Goal: Navigation & Orientation: Understand site structure

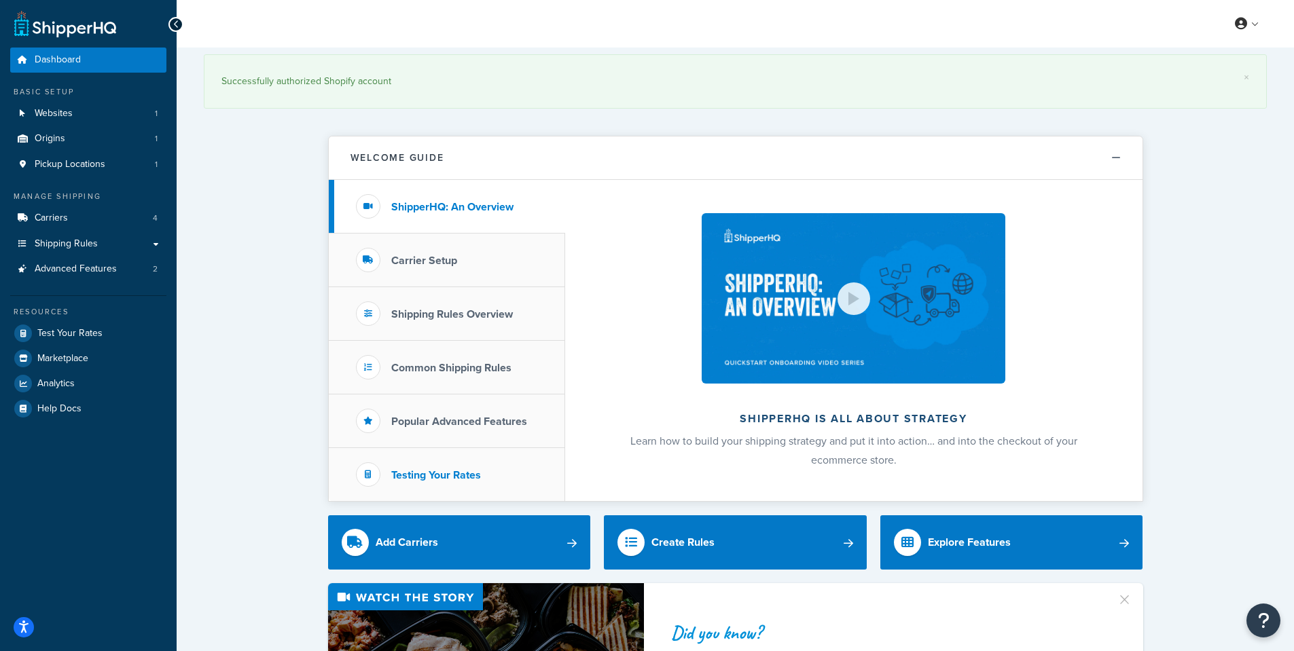
click at [416, 463] on li "Testing Your Rates" at bounding box center [447, 474] width 236 height 53
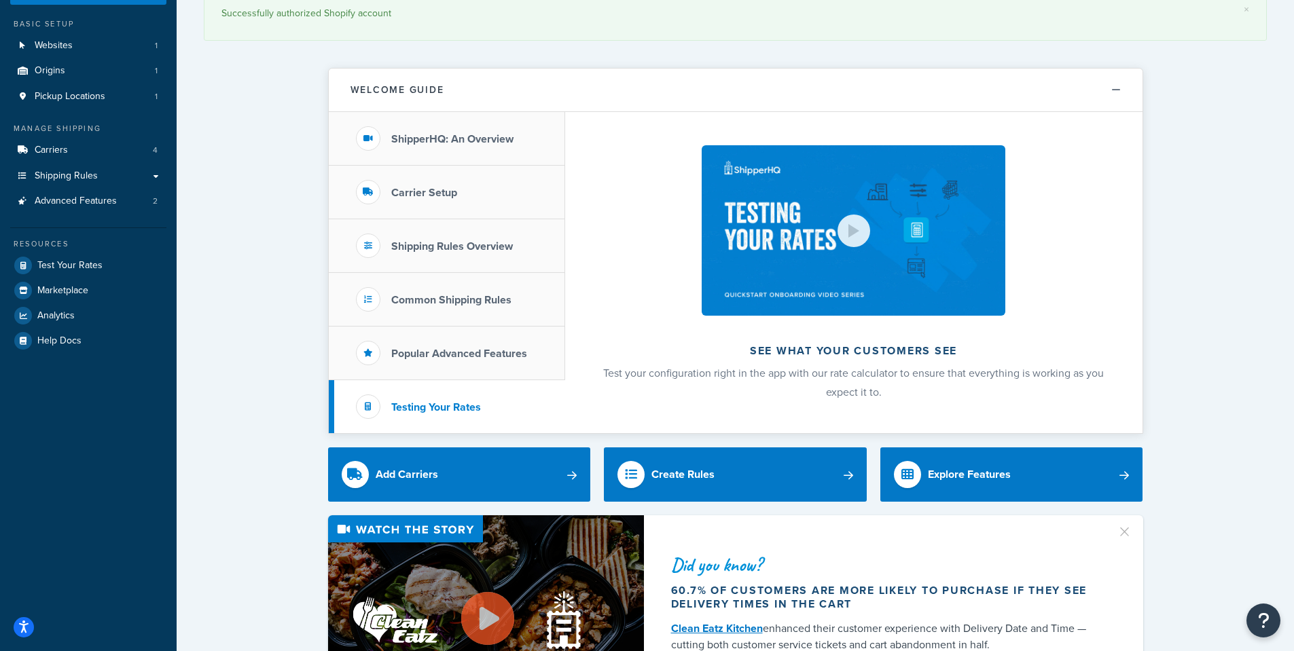
scroll to position [136, 0]
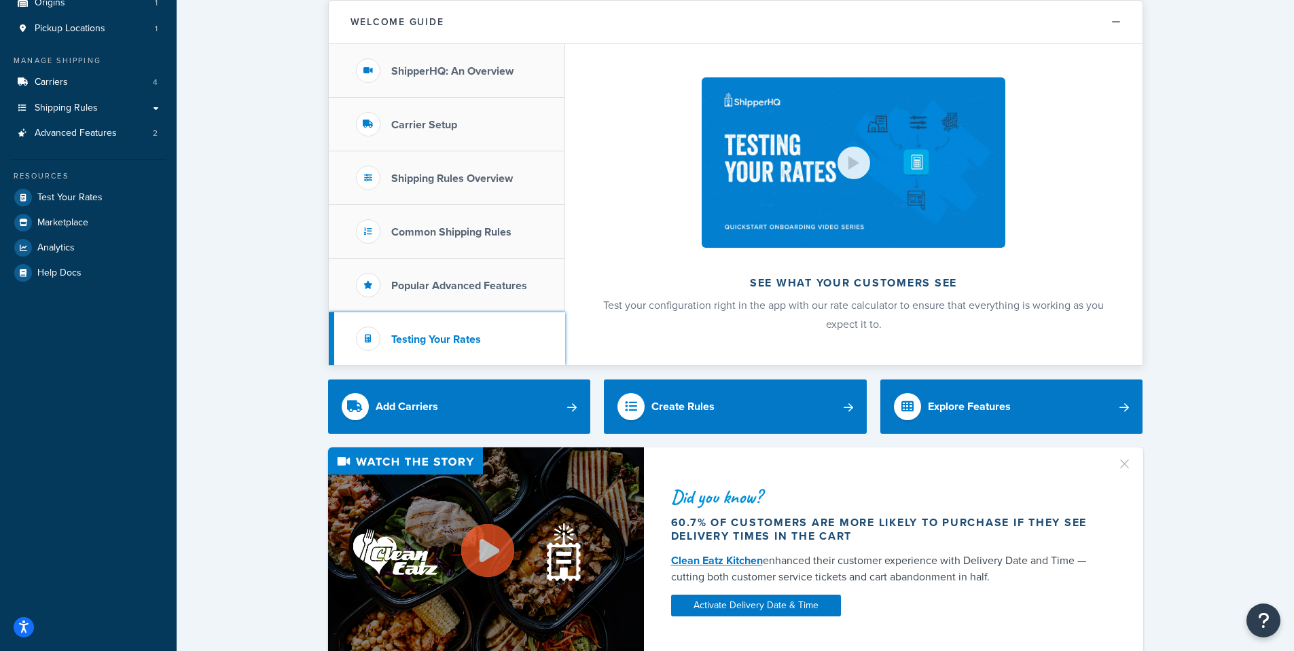
click at [451, 344] on h3 "Testing Your Rates" at bounding box center [436, 339] width 90 height 12
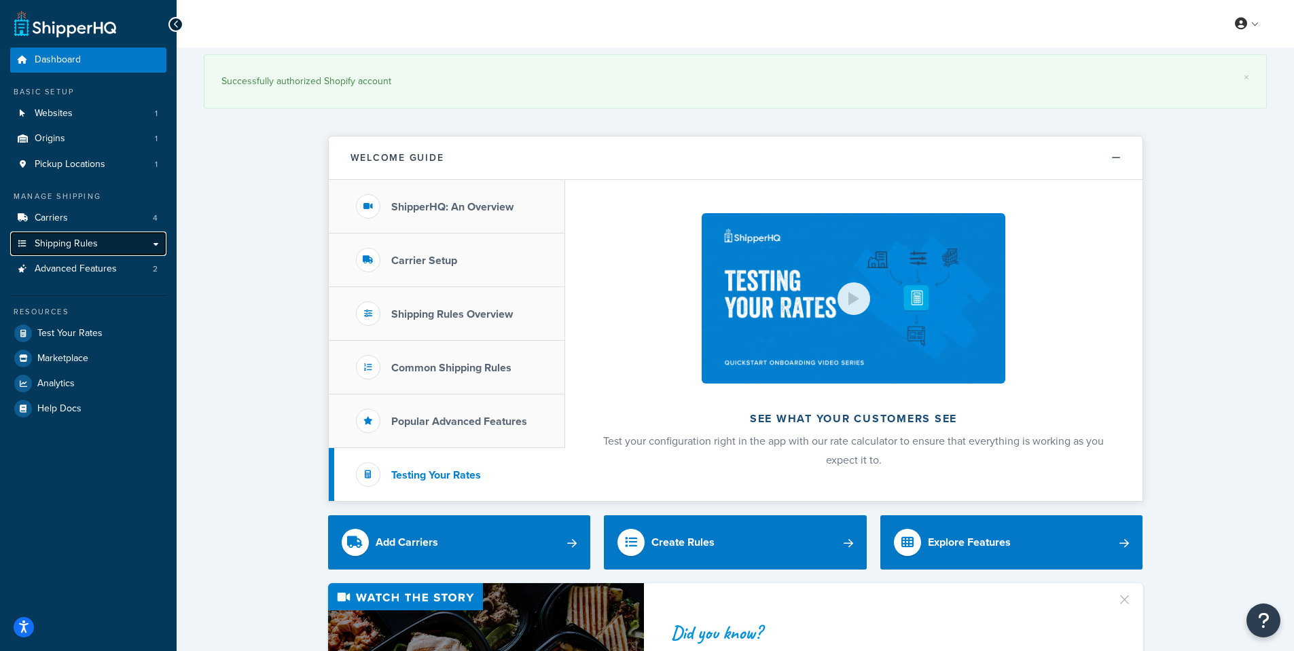
click at [83, 241] on span "Shipping Rules" at bounding box center [66, 244] width 63 height 12
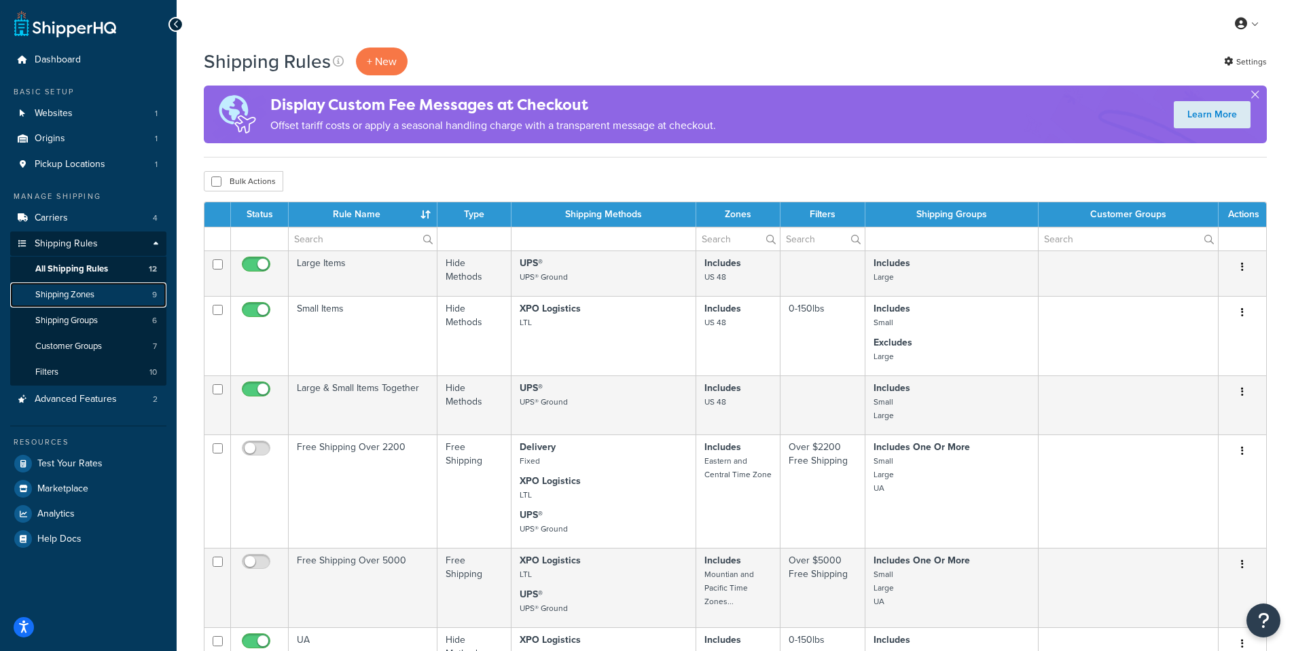
click at [103, 290] on link "Shipping Zones 9" at bounding box center [88, 295] width 156 height 25
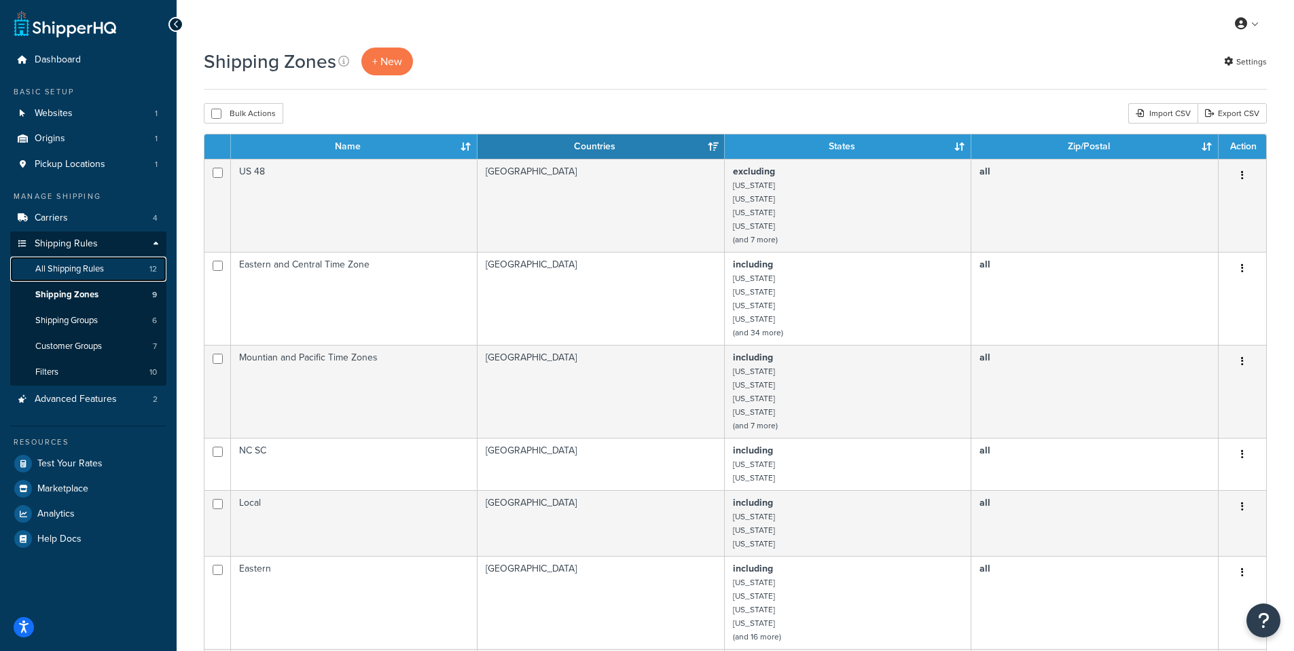
click at [101, 266] on span "All Shipping Rules" at bounding box center [69, 270] width 69 height 12
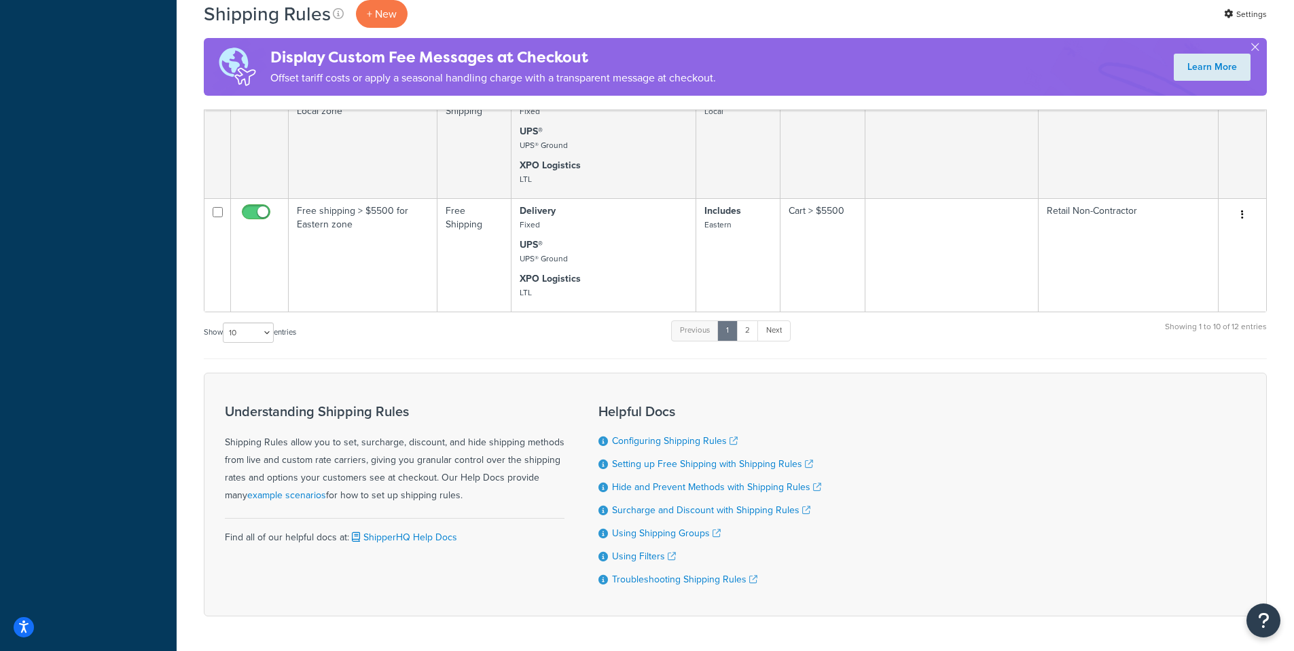
scroll to position [679, 0]
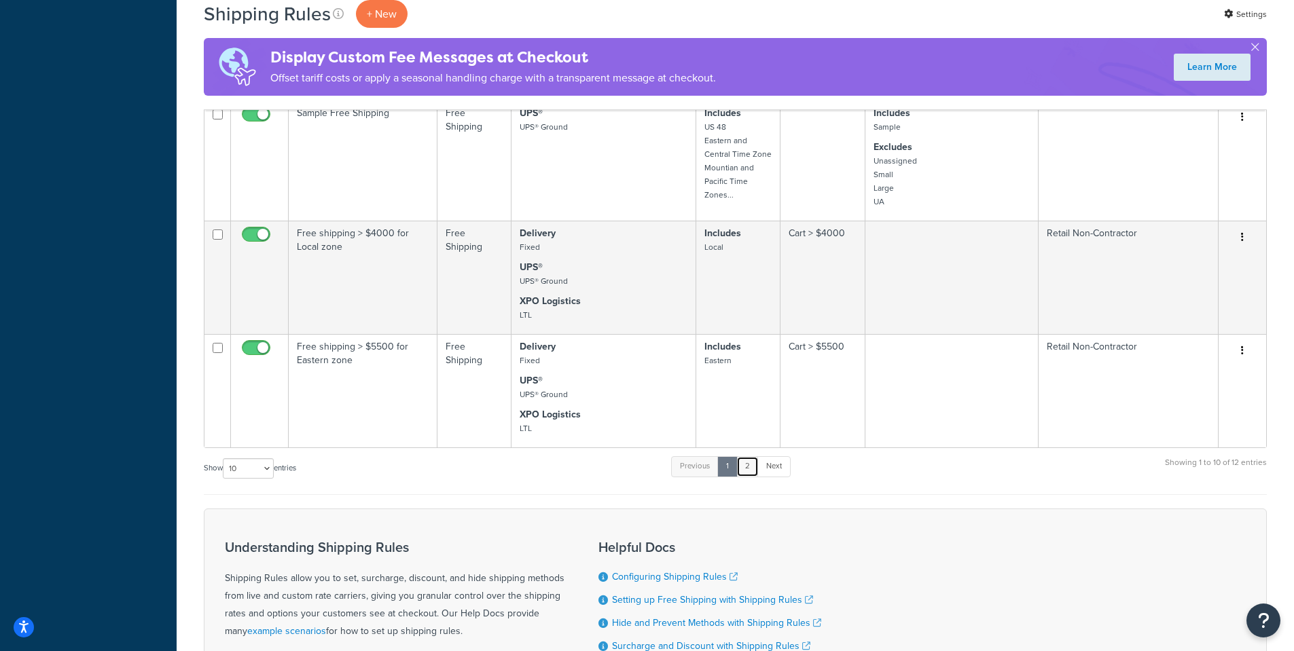
click at [754, 465] on link "2" at bounding box center [747, 466] width 22 height 20
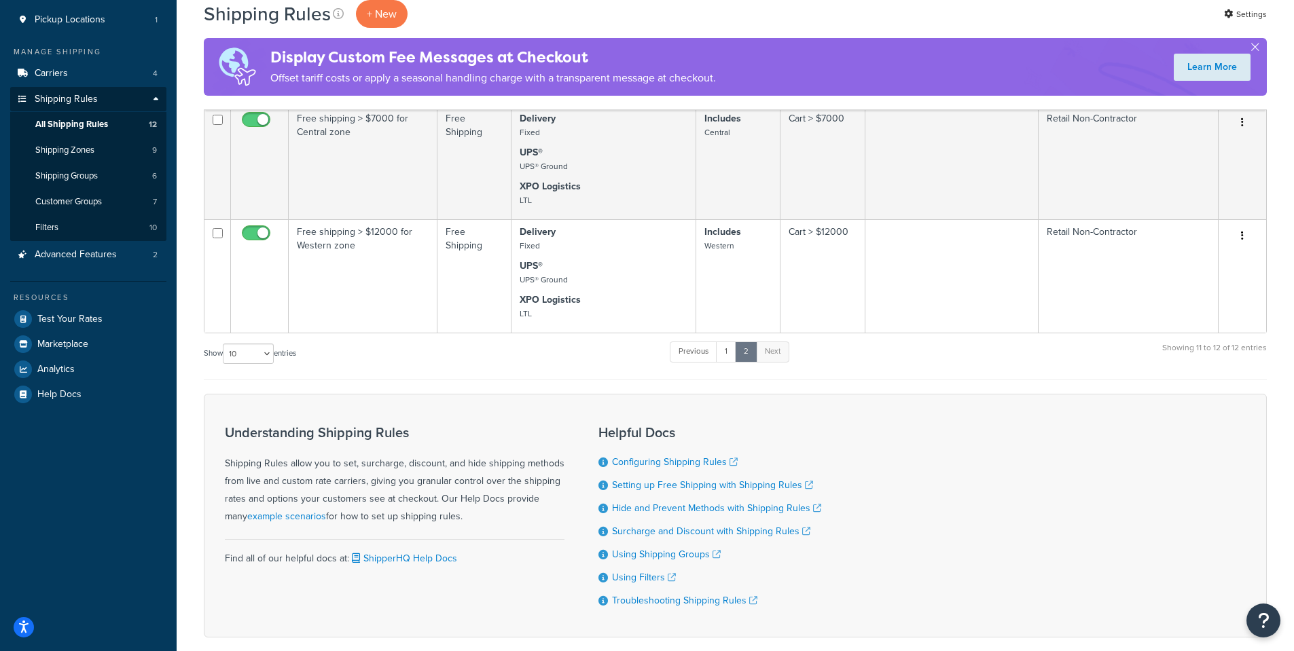
scroll to position [77, 0]
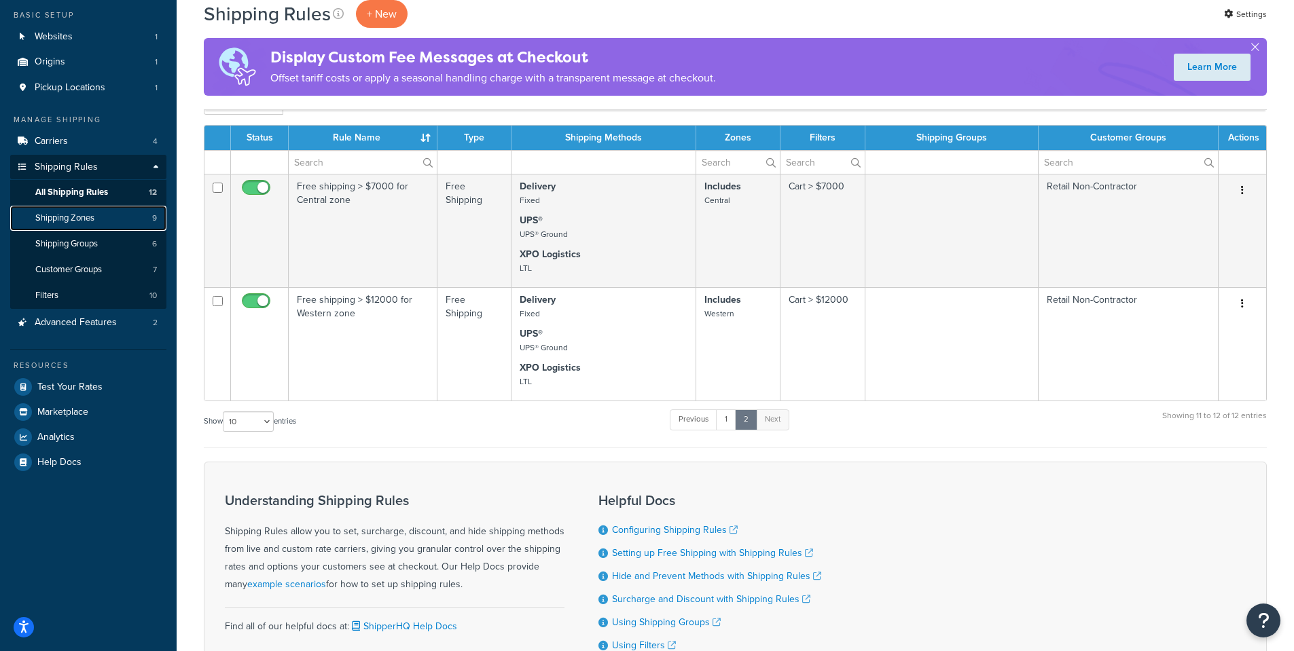
click at [105, 217] on link "Shipping Zones 9" at bounding box center [88, 218] width 156 height 25
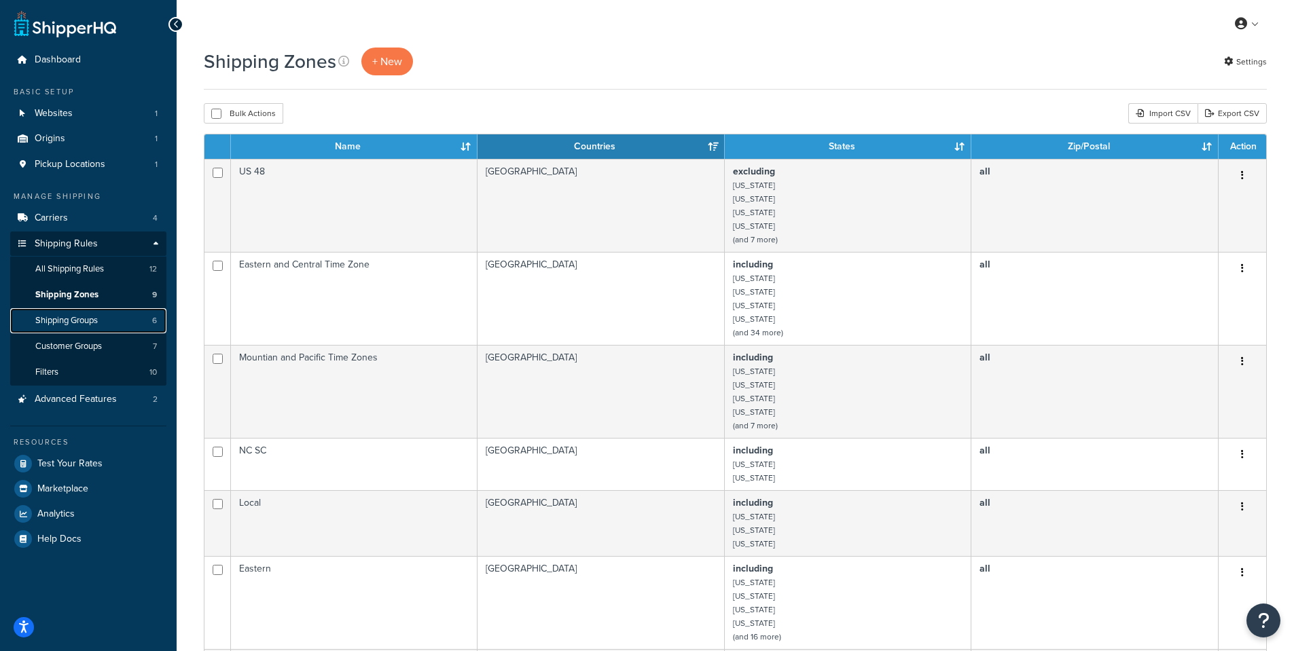
click at [80, 315] on span "Shipping Groups" at bounding box center [66, 321] width 62 height 12
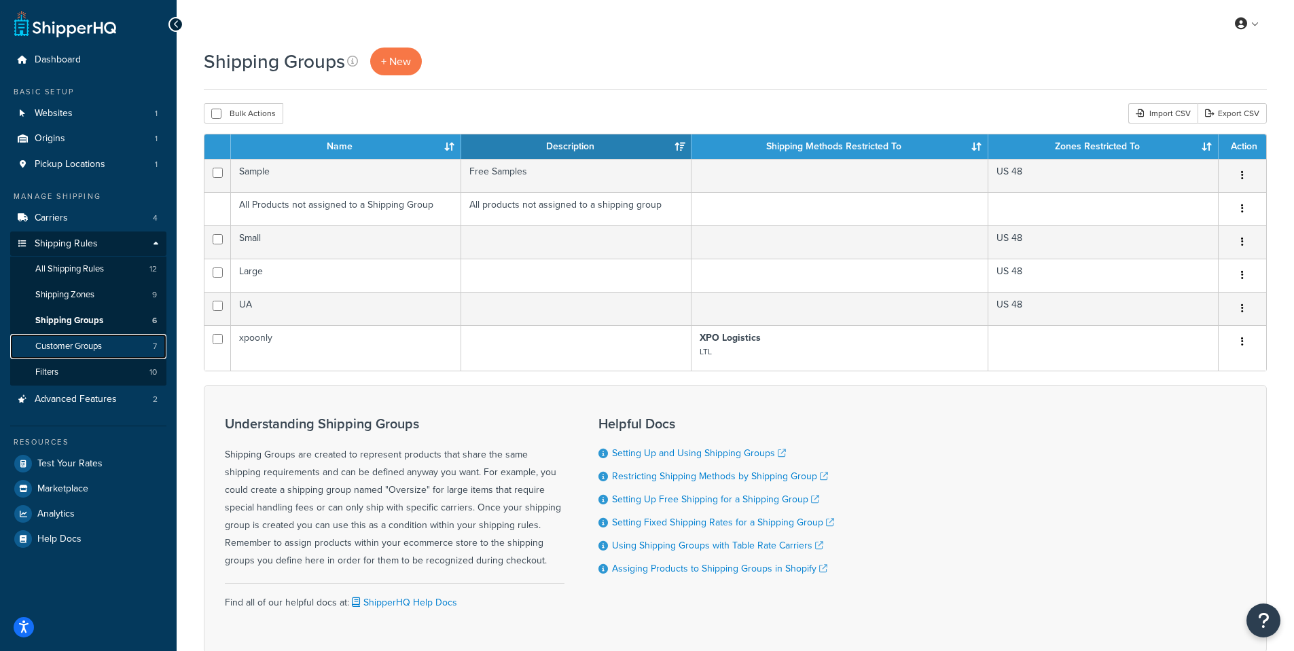
click at [84, 350] on span "Customer Groups" at bounding box center [68, 347] width 67 height 12
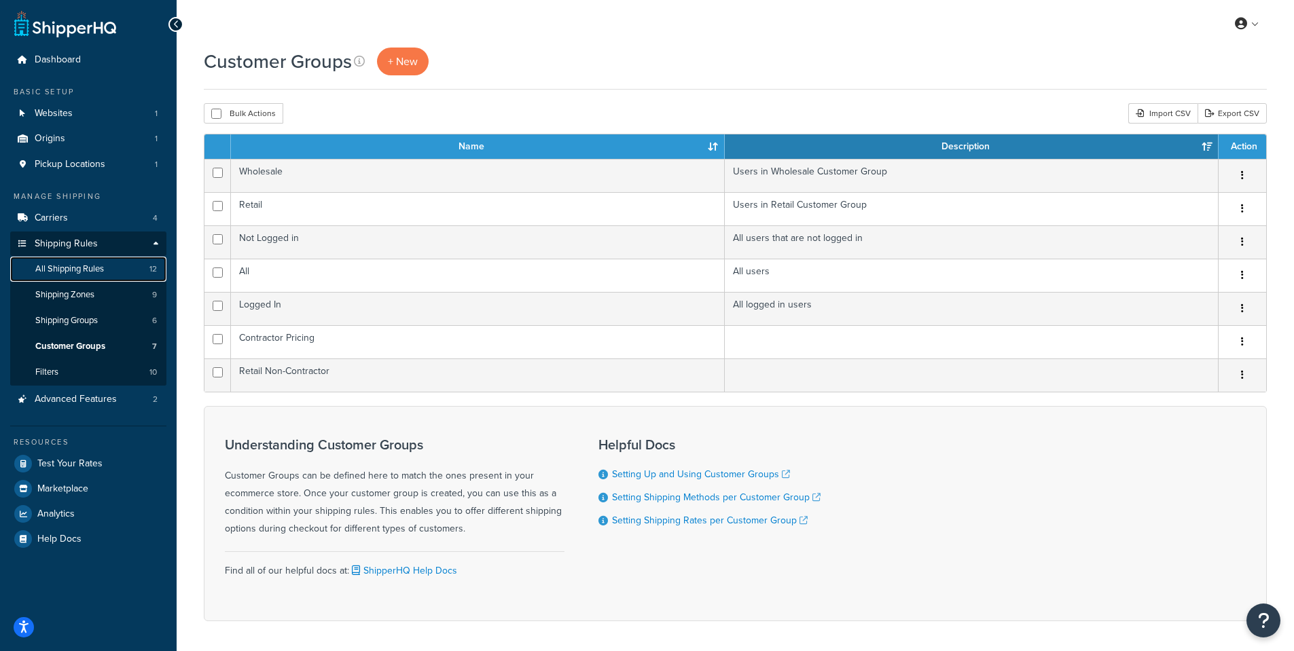
click at [84, 272] on span "All Shipping Rules" at bounding box center [69, 270] width 69 height 12
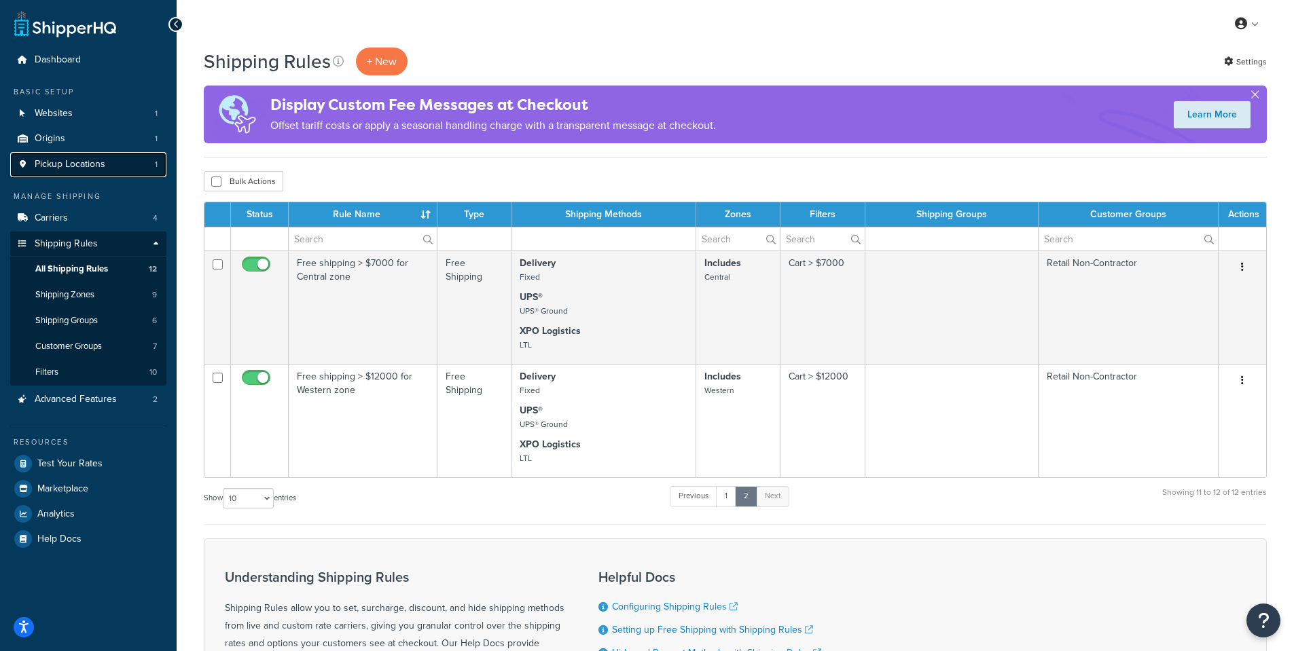
click at [89, 170] on span "Pickup Locations" at bounding box center [70, 165] width 71 height 12
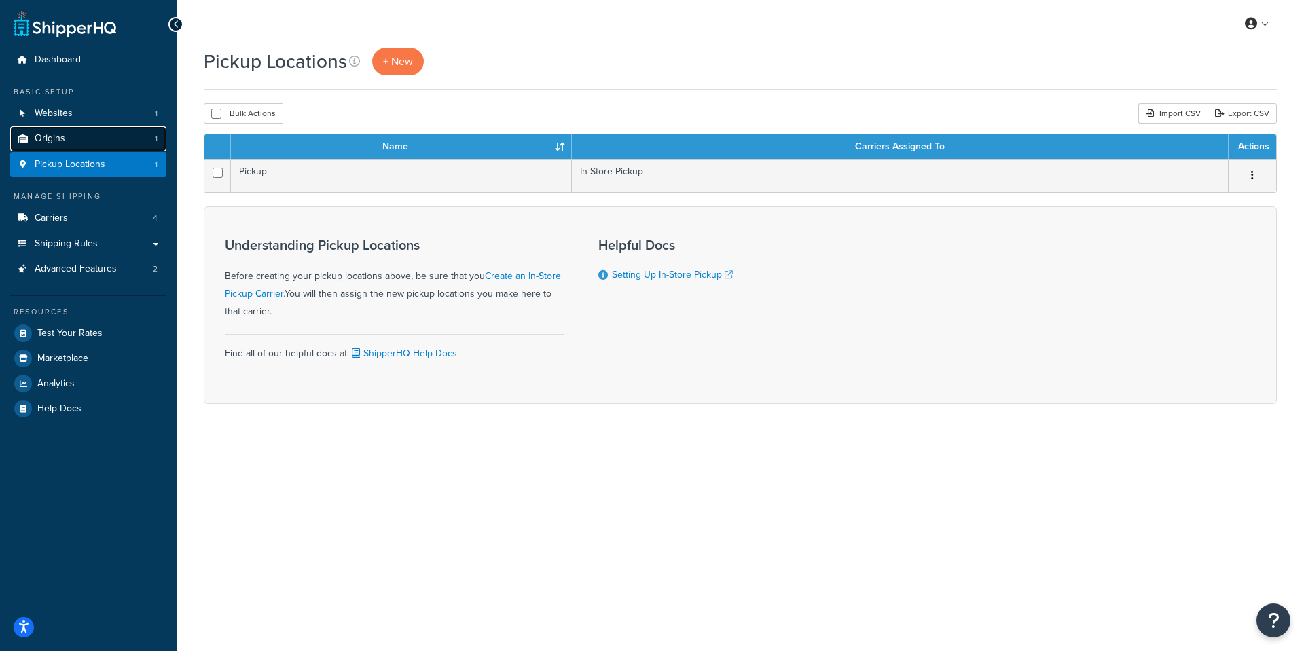
click at [61, 141] on span "Origins" at bounding box center [50, 139] width 31 height 12
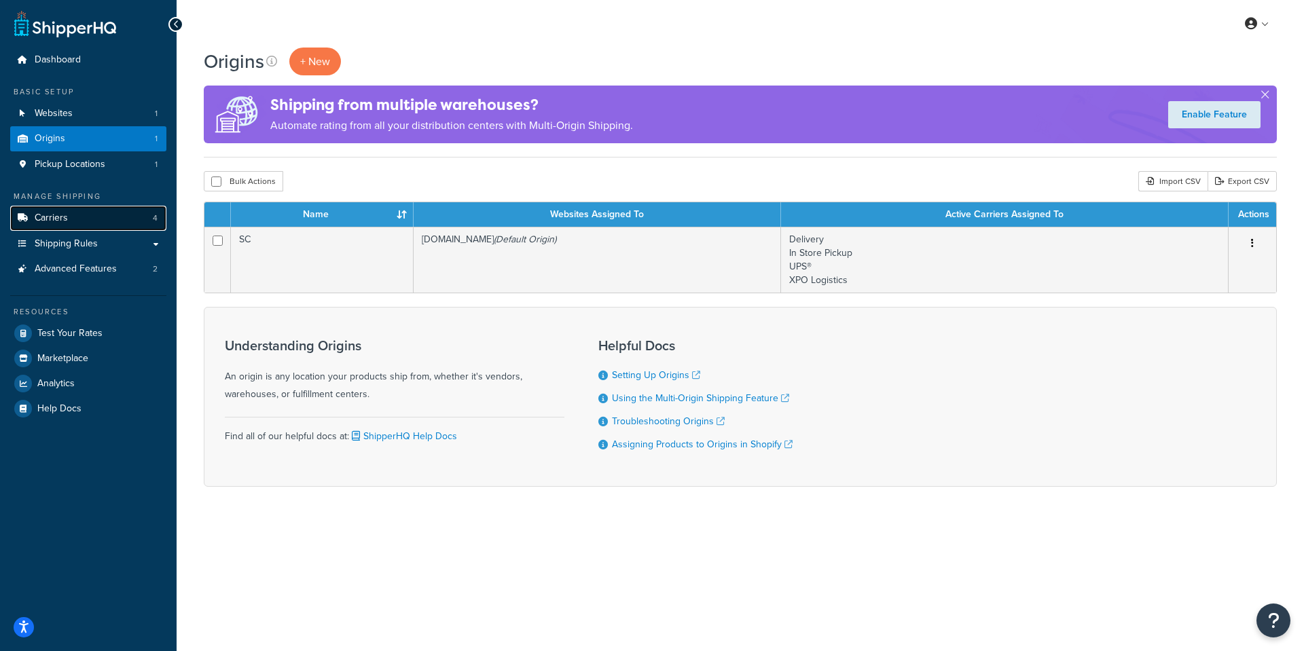
click at [67, 214] on span "Carriers" at bounding box center [51, 219] width 33 height 12
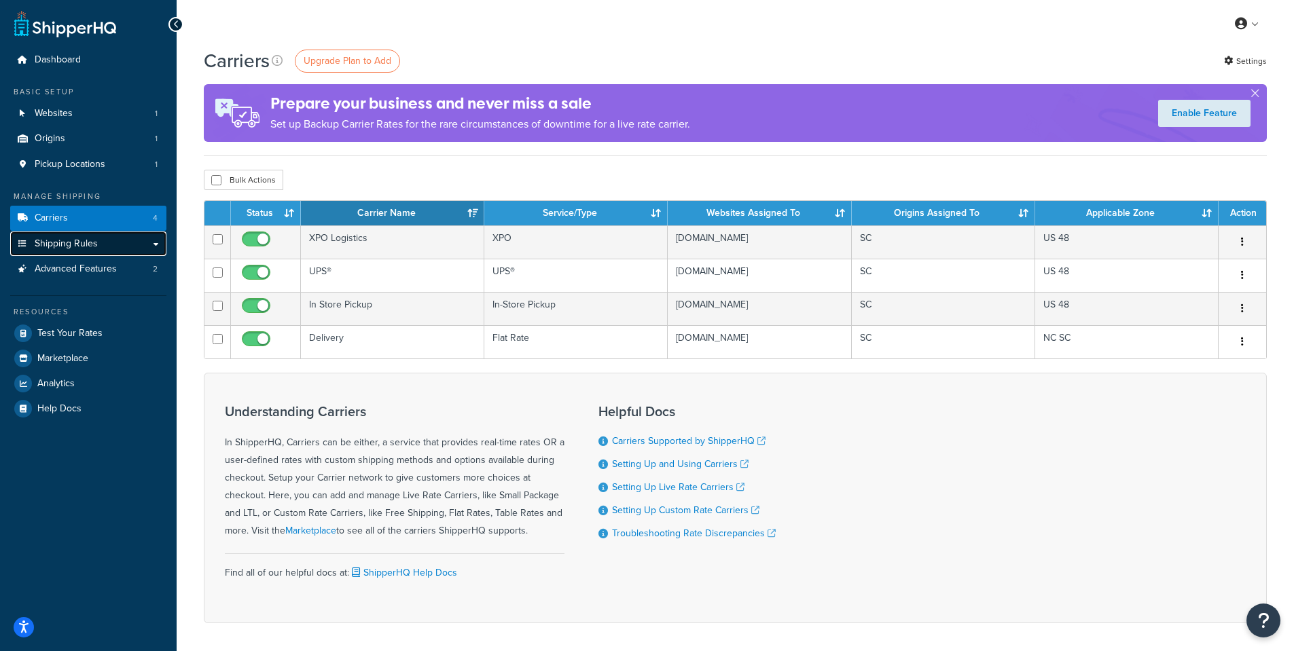
click at [58, 249] on span "Shipping Rules" at bounding box center [66, 244] width 63 height 12
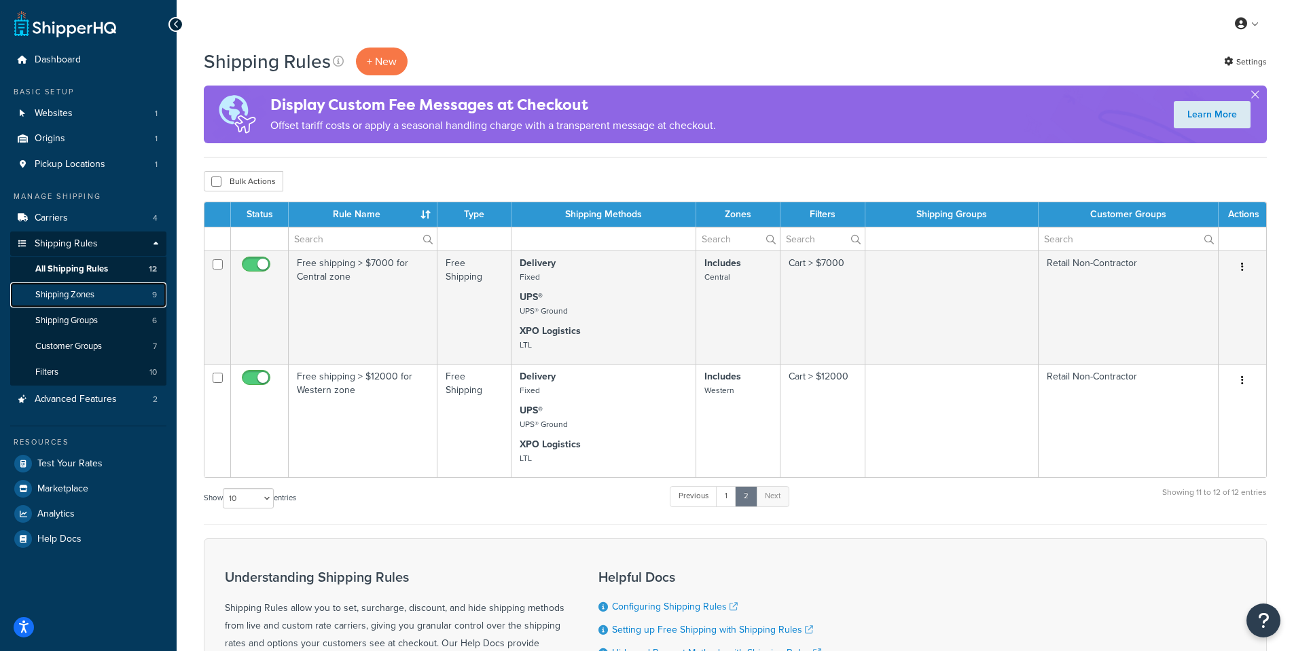
click at [105, 291] on link "Shipping Zones 9" at bounding box center [88, 295] width 156 height 25
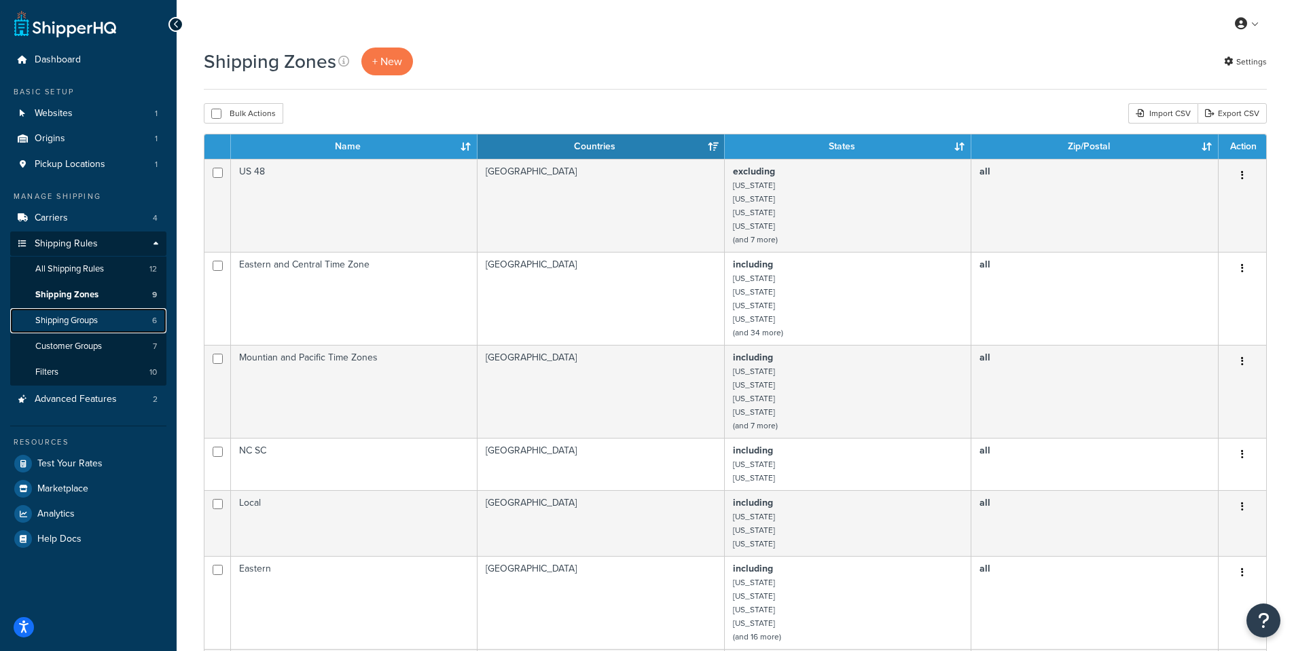
click at [79, 316] on span "Shipping Groups" at bounding box center [66, 321] width 62 height 12
